Goal: Find specific page/section: Find specific page/section

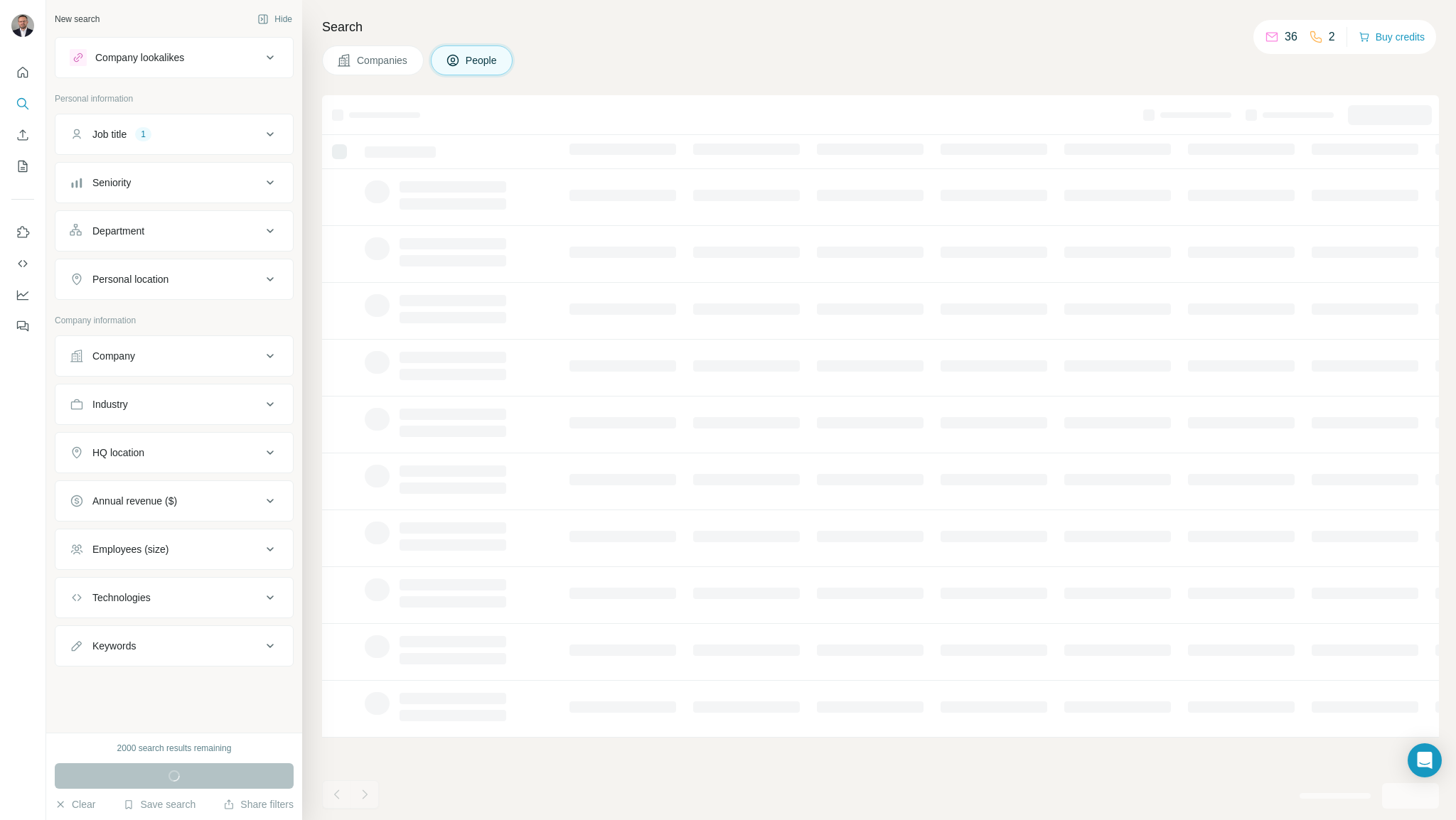
click at [781, 43] on div "Search Companies People" at bounding box center [879, 410] width 1154 height 820
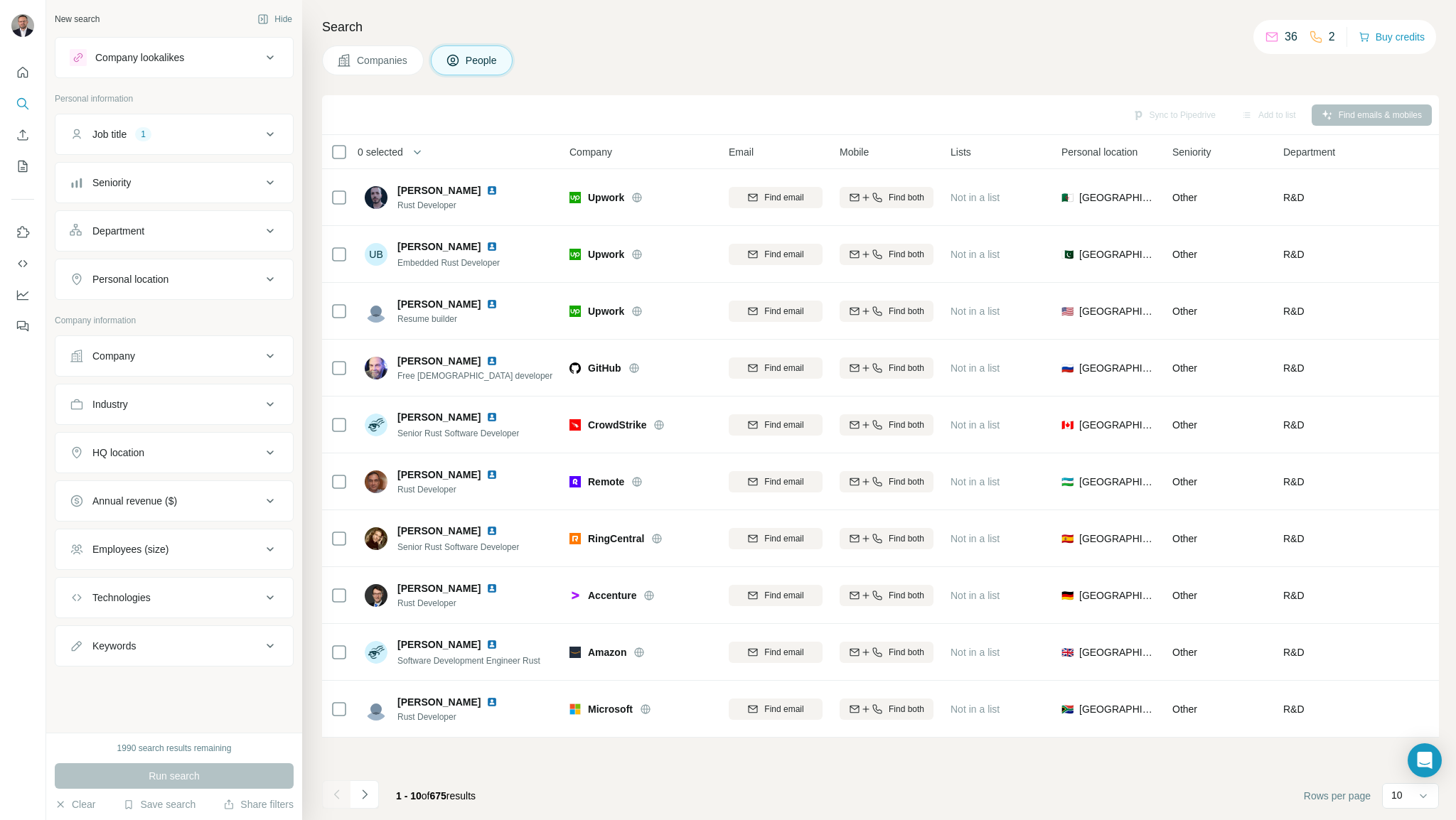
click at [269, 279] on icon at bounding box center [270, 279] width 17 height 17
click at [217, 313] on input "text" at bounding box center [174, 315] width 209 height 26
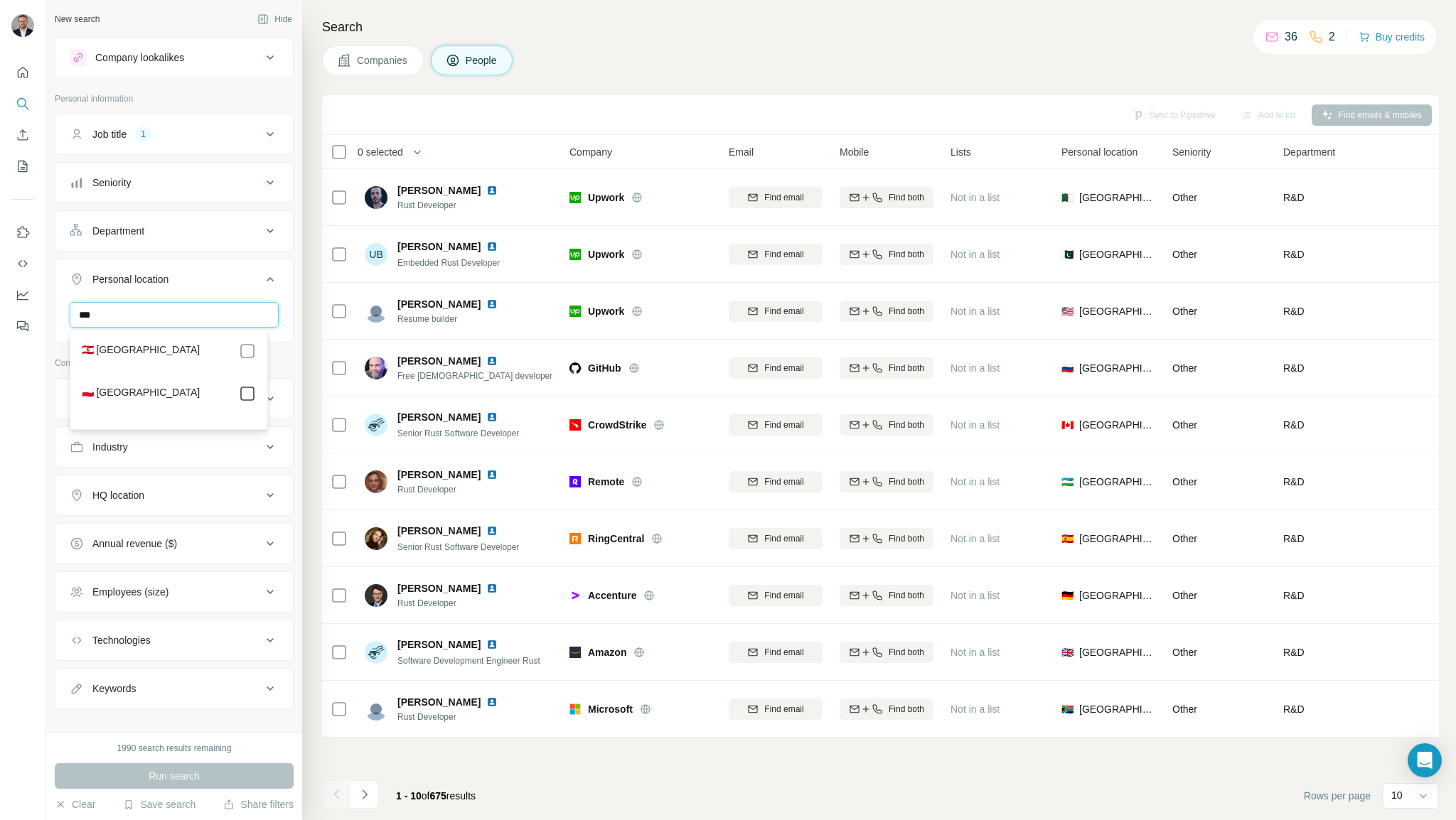
type input "***"
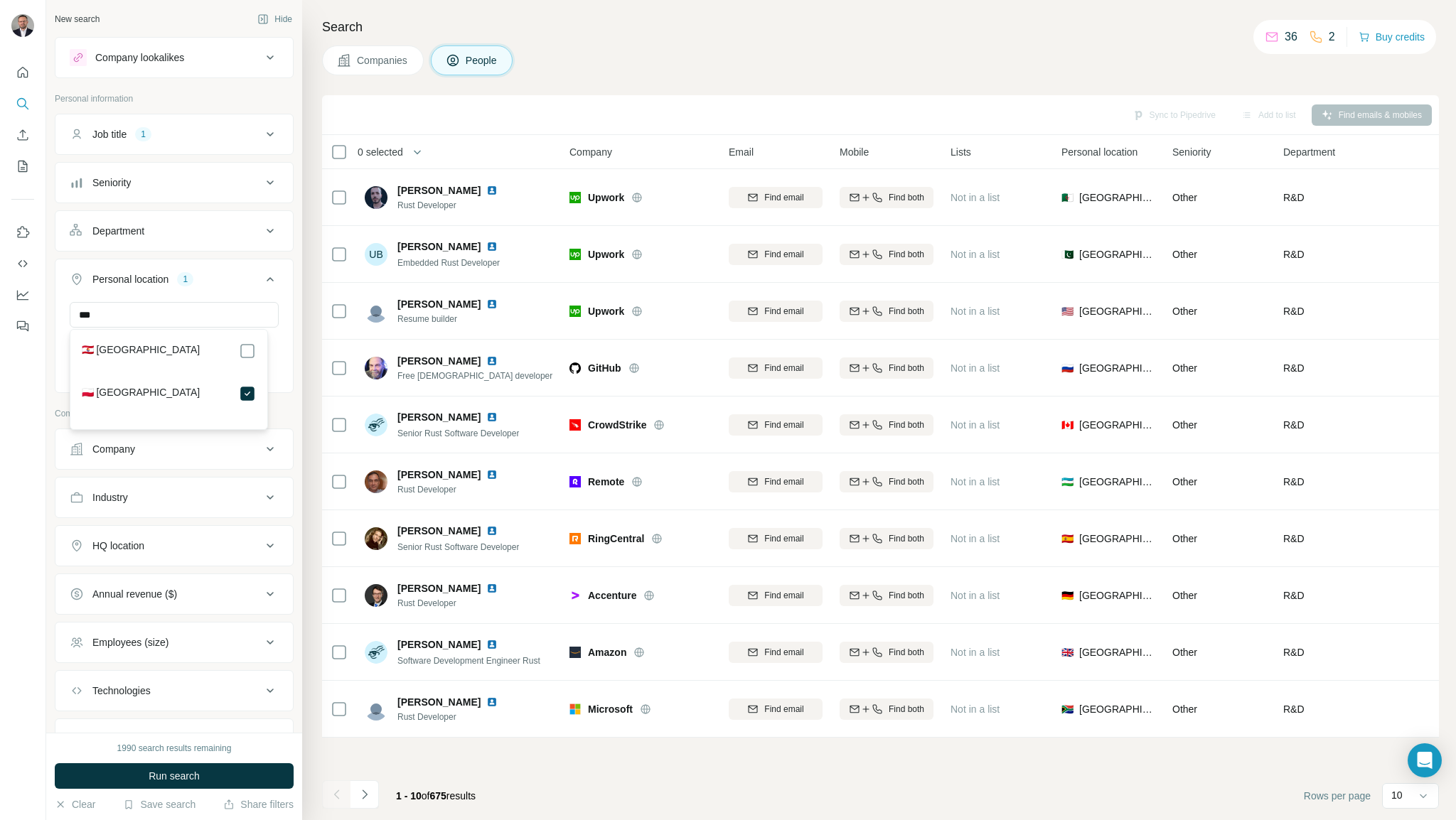
click at [26, 447] on div at bounding box center [23, 410] width 46 height 820
click at [159, 780] on span "Run search" at bounding box center [175, 775] width 51 height 14
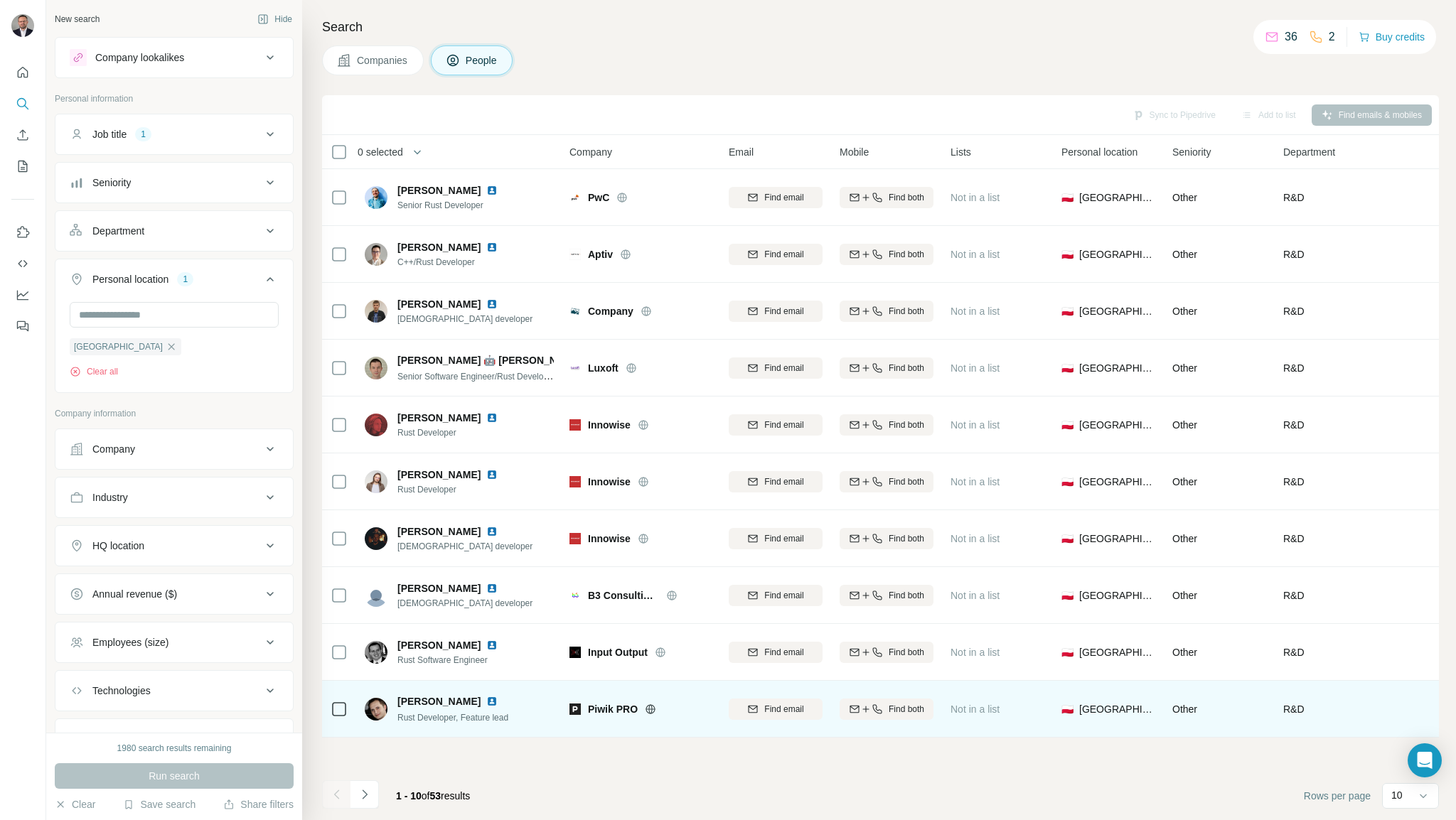
click at [487, 702] on img at bounding box center [492, 702] width 12 height 12
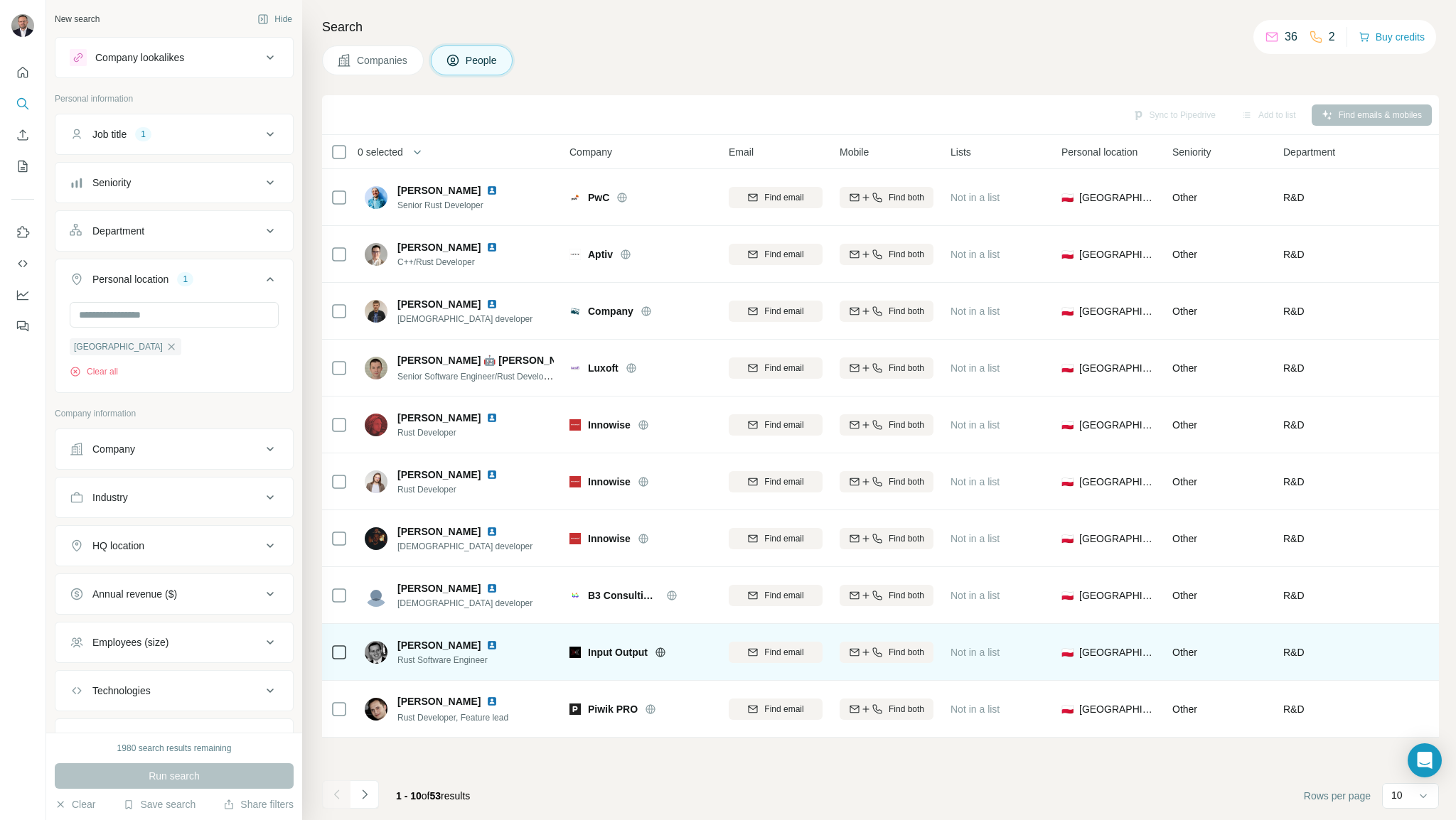
click at [489, 643] on img at bounding box center [492, 645] width 12 height 12
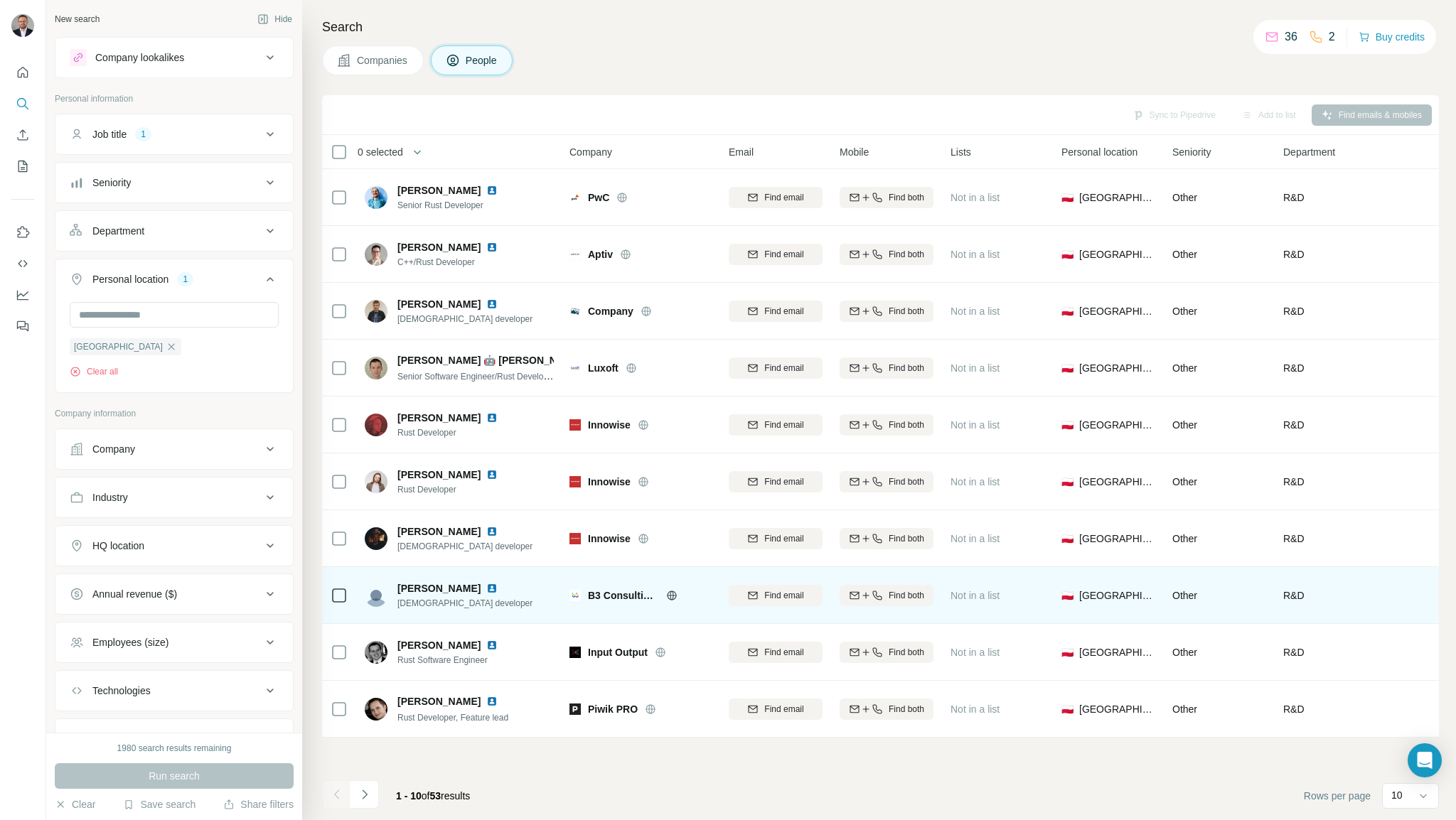
click at [487, 590] on img at bounding box center [492, 589] width 12 height 12
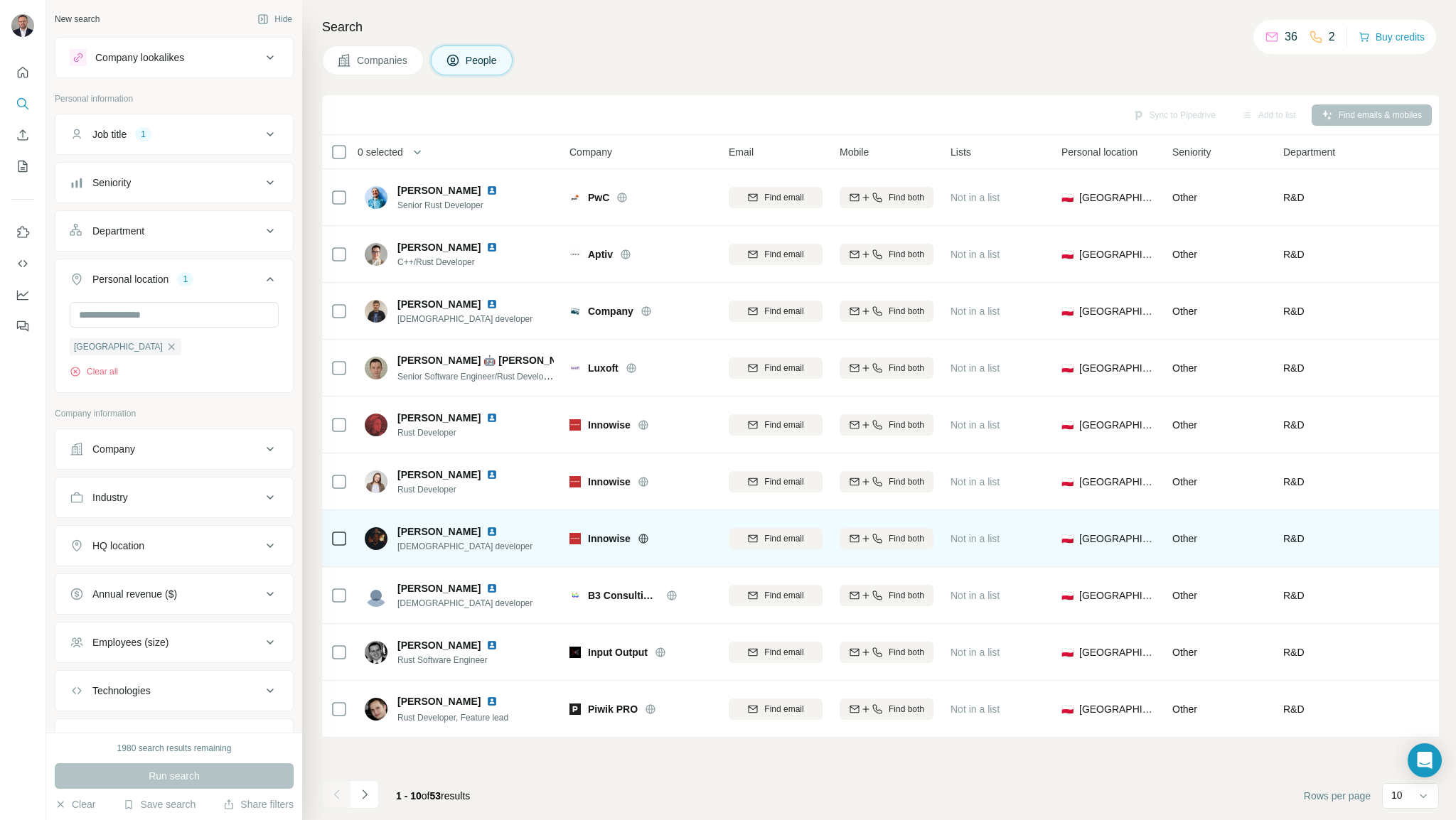
click at [487, 532] on img at bounding box center [492, 532] width 12 height 12
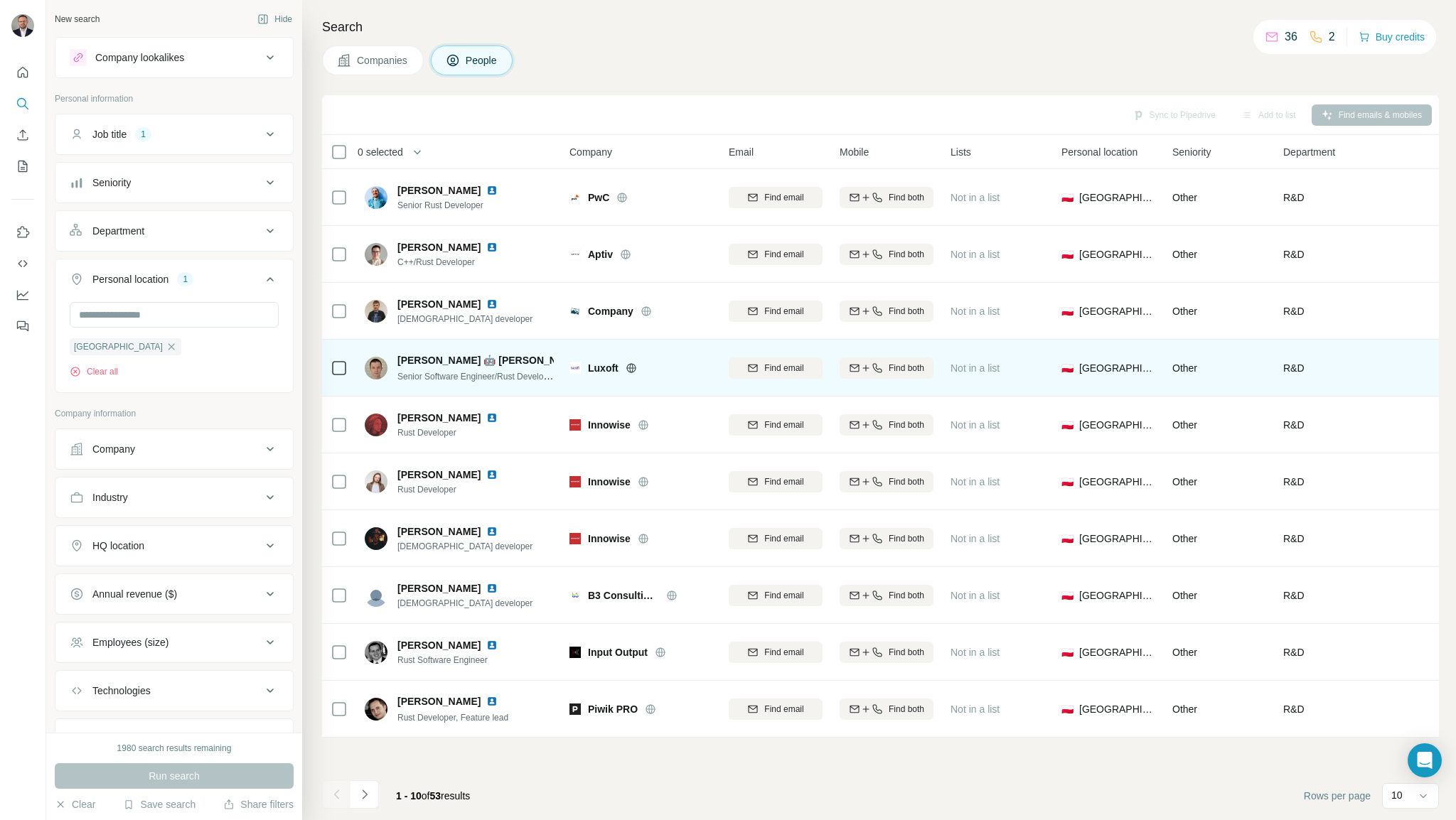
click at [588, 359] on img at bounding box center [594, 360] width 12 height 12
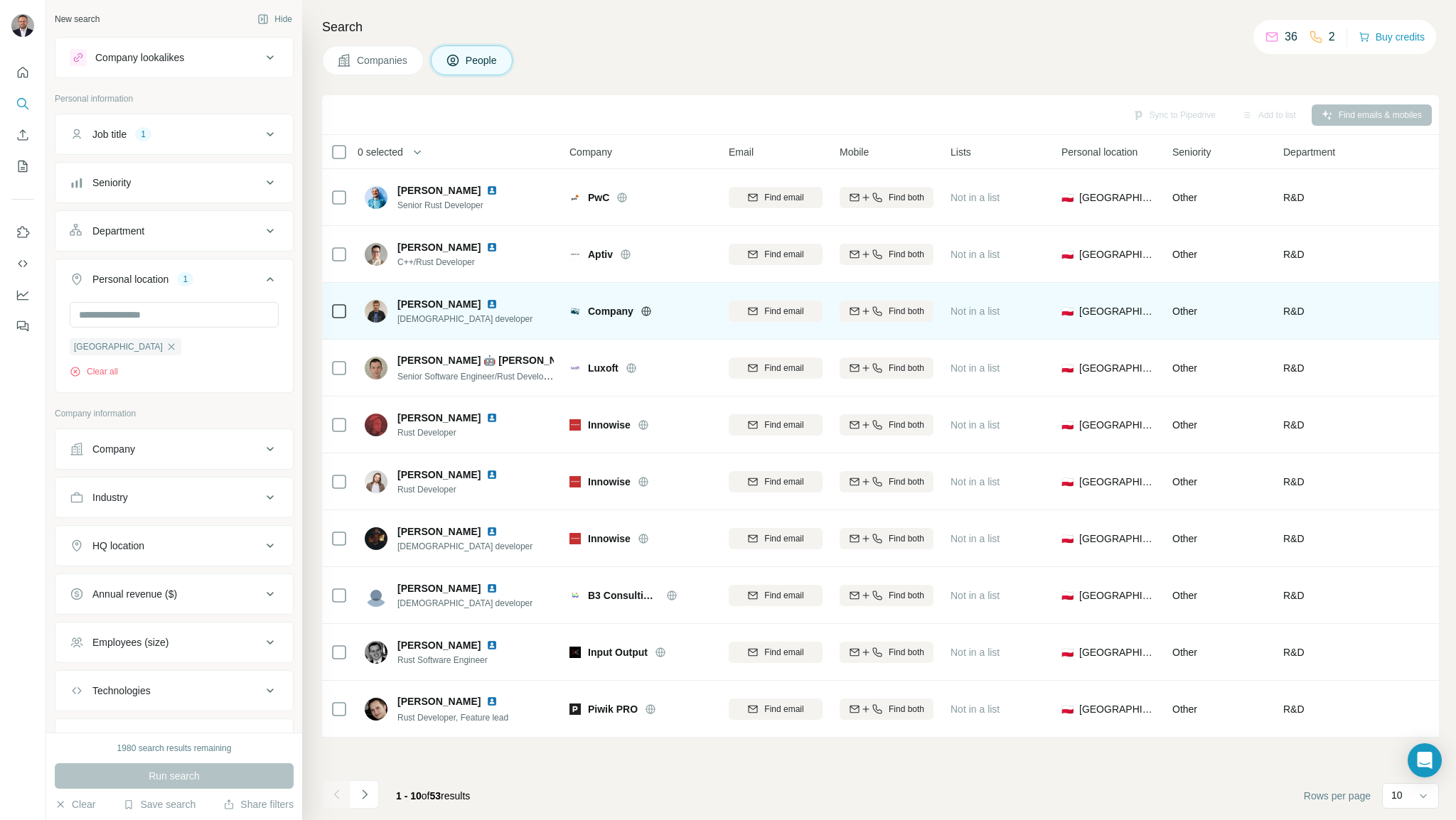
click at [487, 301] on img at bounding box center [492, 304] width 12 height 12
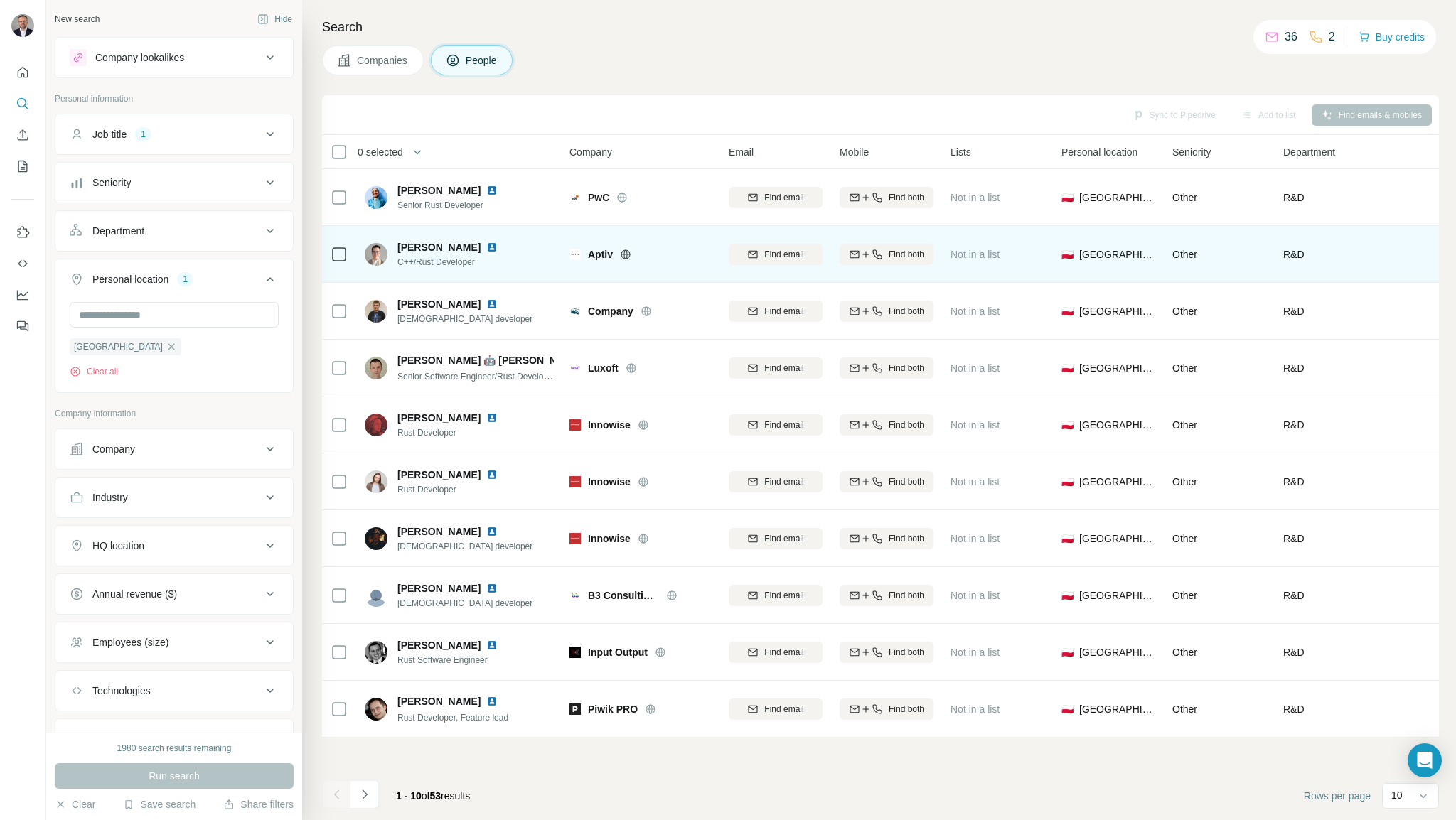
click at [498, 248] on img at bounding box center [492, 247] width 12 height 12
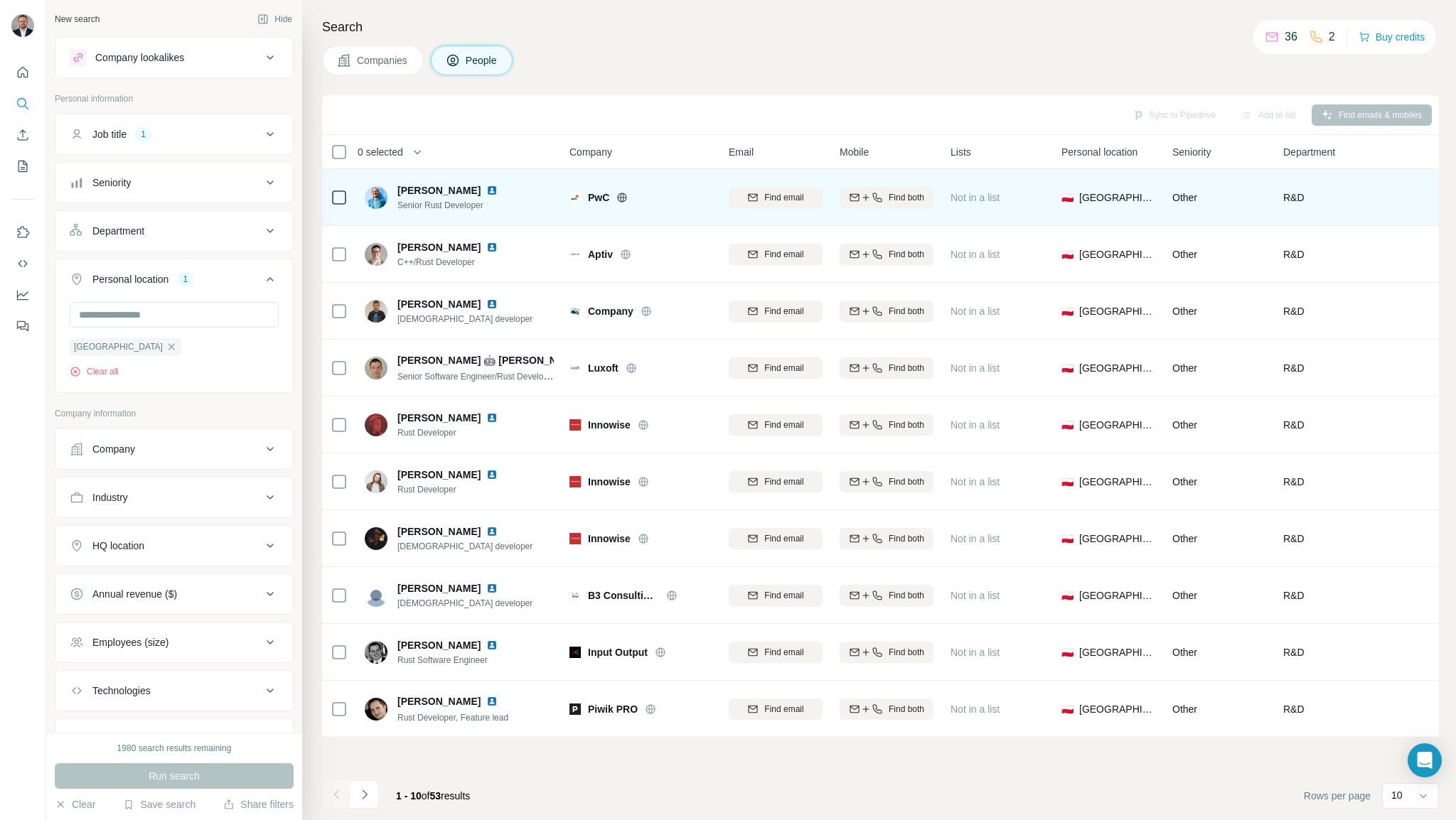
click at [487, 188] on img at bounding box center [492, 191] width 12 height 12
